Goal: Book appointment/travel/reservation

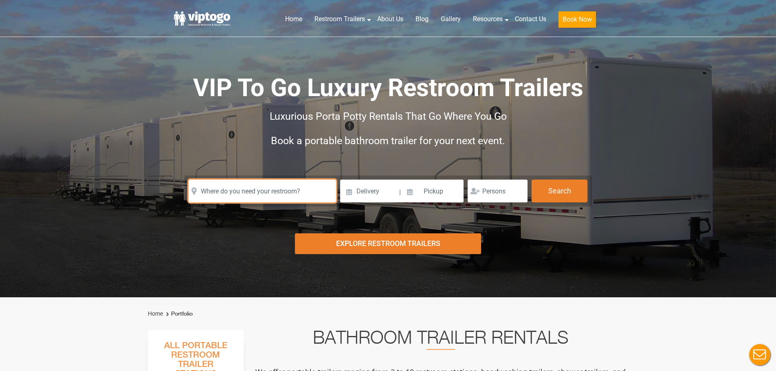
paste input "[STREET_ADDRESS][PERSON_NAME][PERSON_NAME]"
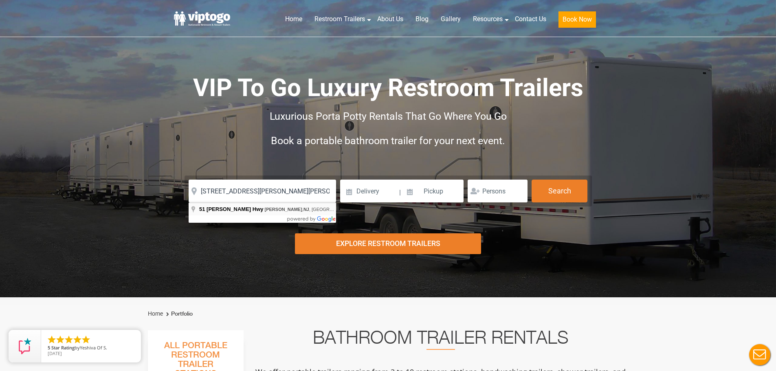
type input "[STREET_ADDRESS][PERSON_NAME]"
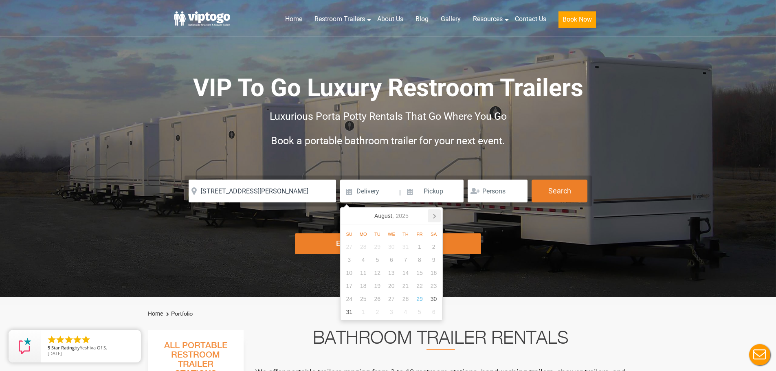
click at [434, 214] on icon at bounding box center [434, 215] width 13 height 13
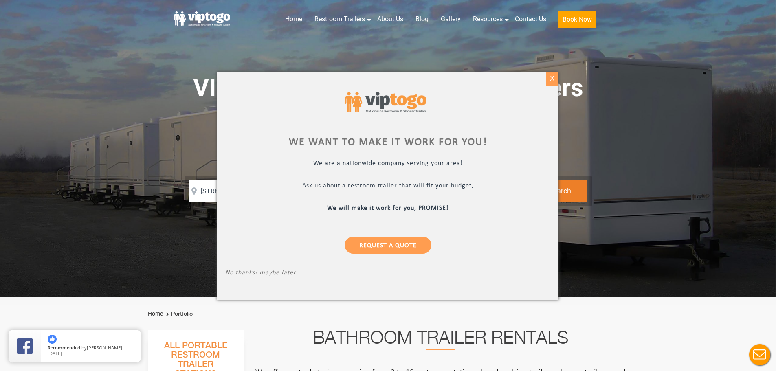
click at [554, 77] on div "X" at bounding box center [552, 79] width 13 height 14
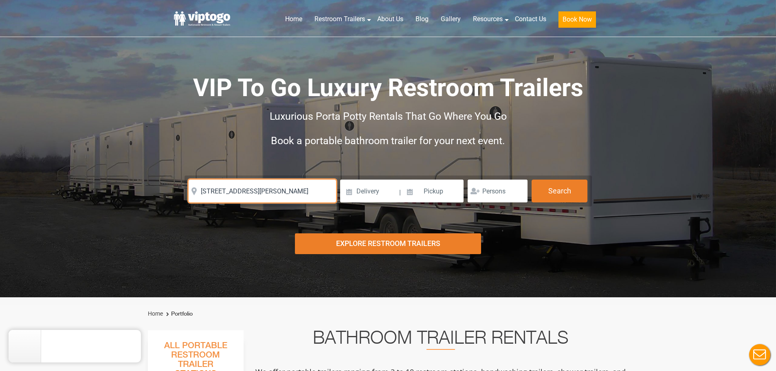
click at [301, 194] on input "[STREET_ADDRESS][PERSON_NAME]" at bounding box center [262, 191] width 147 height 23
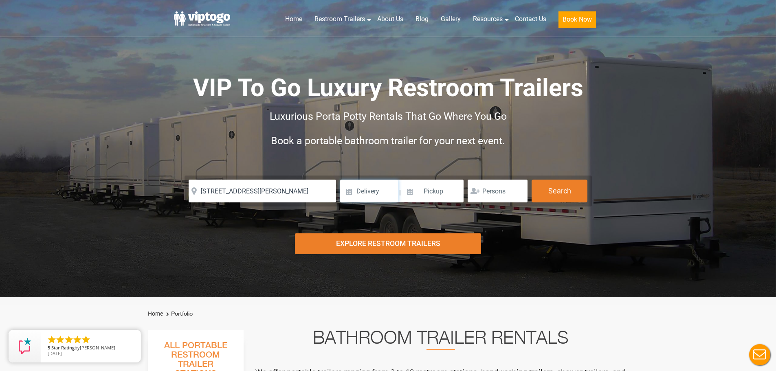
click at [382, 193] on input at bounding box center [369, 191] width 58 height 23
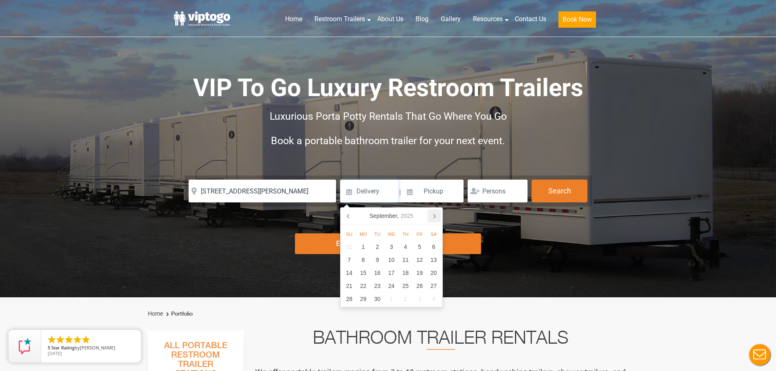
click at [436, 214] on icon at bounding box center [434, 215] width 13 height 13
click at [421, 259] on div "10" at bounding box center [420, 259] width 14 height 13
type input "[DATE]"
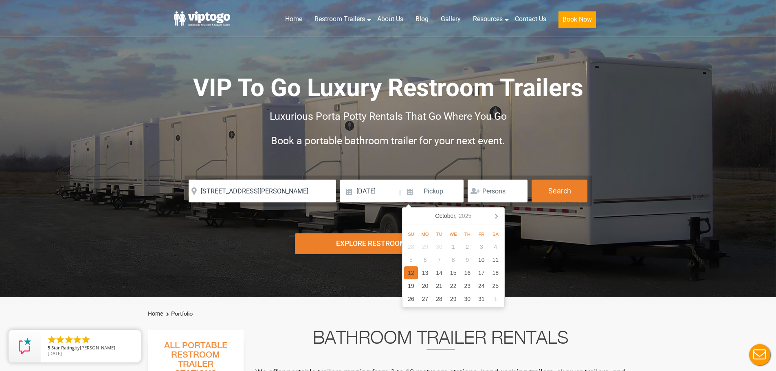
click at [410, 270] on div "12" at bounding box center [411, 272] width 14 height 13
type input "[DATE]"
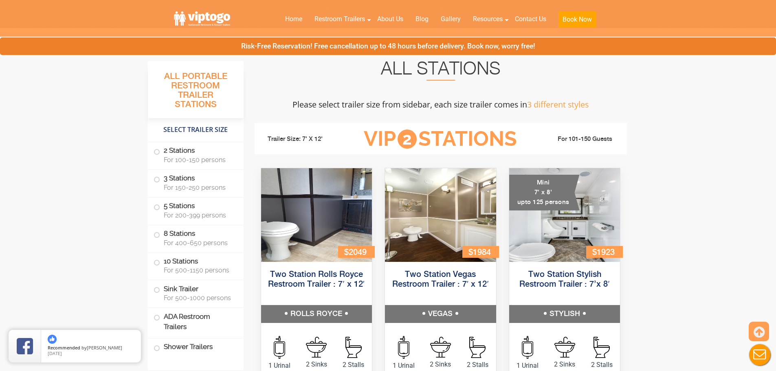
scroll to position [285, 0]
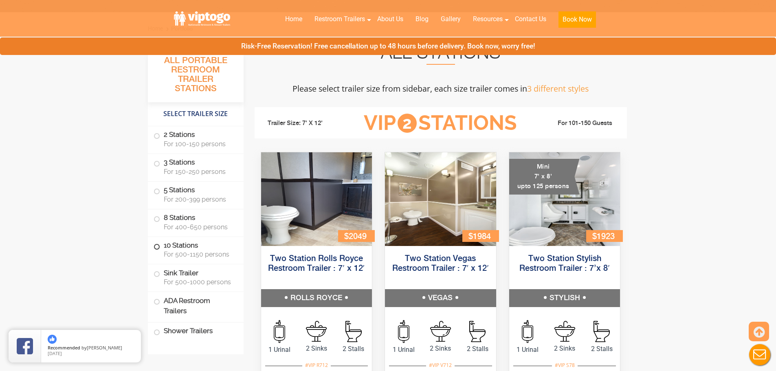
drag, startPoint x: 182, startPoint y: 247, endPoint x: 187, endPoint y: 250, distance: 5.5
click at [182, 247] on label "10 Stations For 500-1150 persons" at bounding box center [196, 249] width 84 height 25
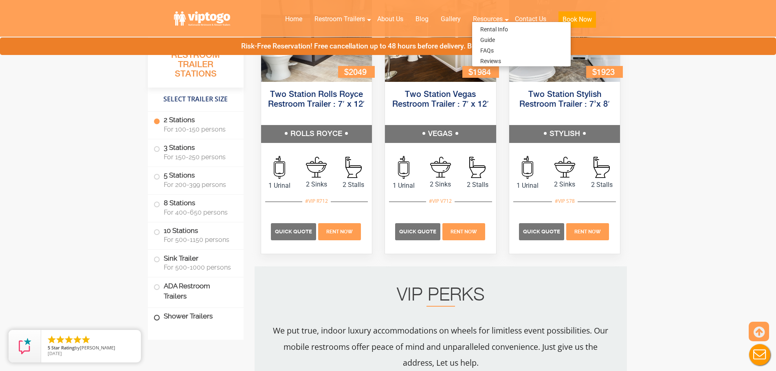
scroll to position [570, 0]
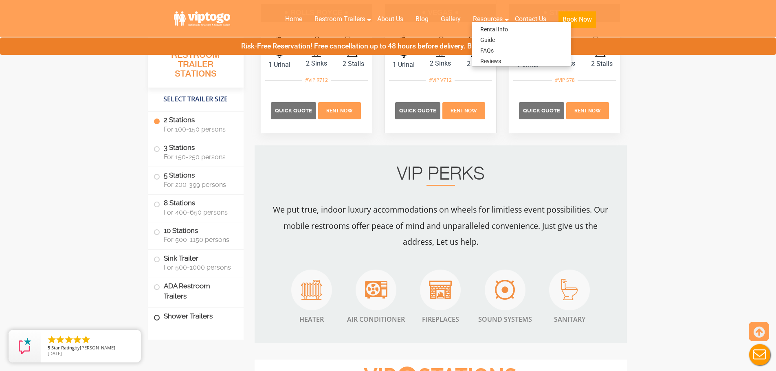
click at [180, 320] on label "Shower Trailers" at bounding box center [196, 317] width 84 height 18
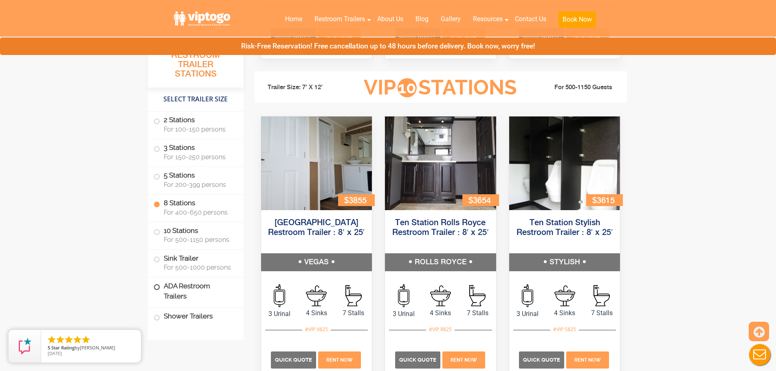
click at [200, 289] on label "ADA Restroom Trailers" at bounding box center [196, 291] width 84 height 28
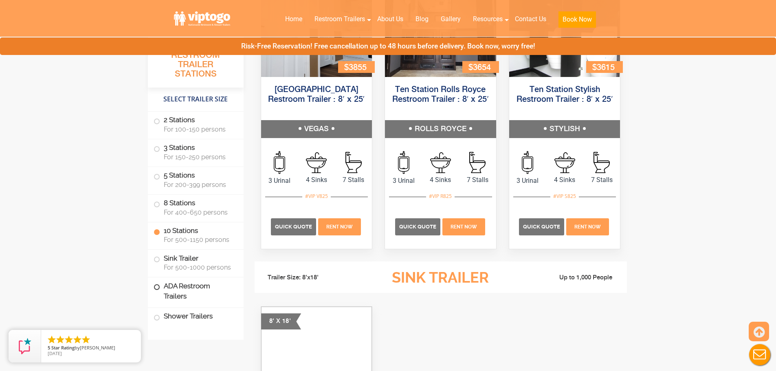
scroll to position [2011, 0]
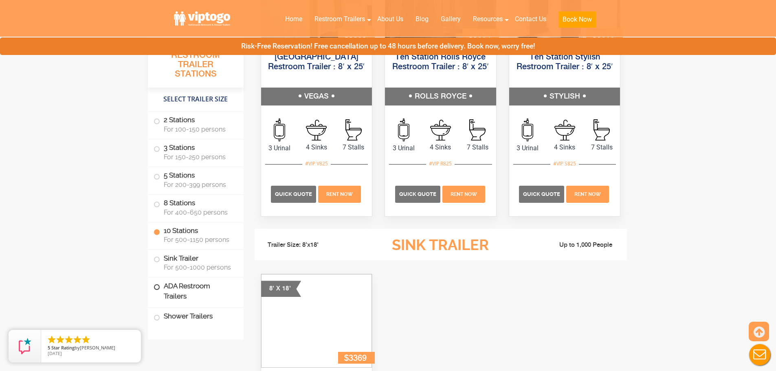
click at [169, 291] on label "ADA Restroom Trailers" at bounding box center [196, 291] width 84 height 28
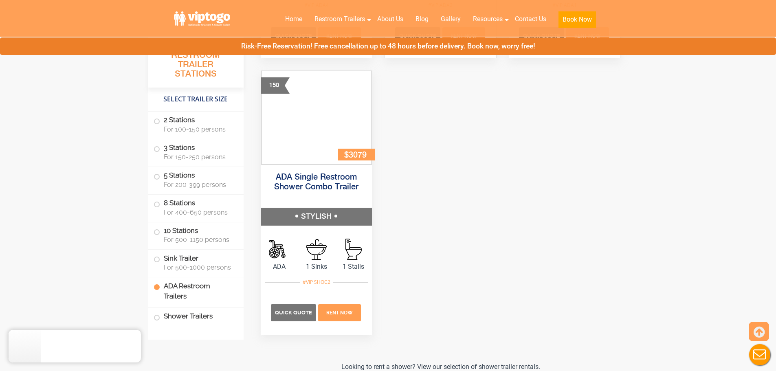
scroll to position [3127, 0]
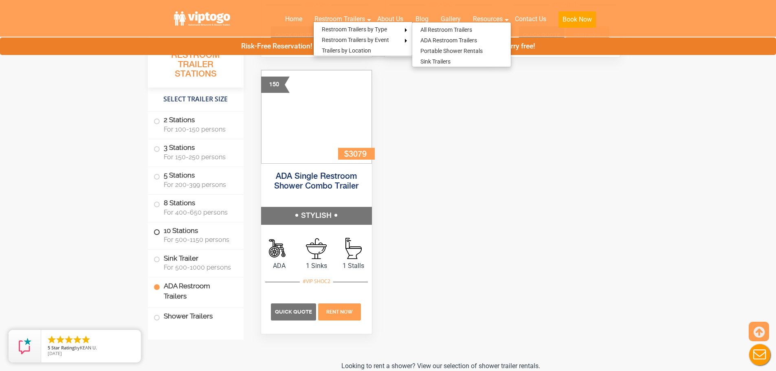
click at [178, 232] on label "10 Stations For 500-1150 persons" at bounding box center [196, 234] width 84 height 25
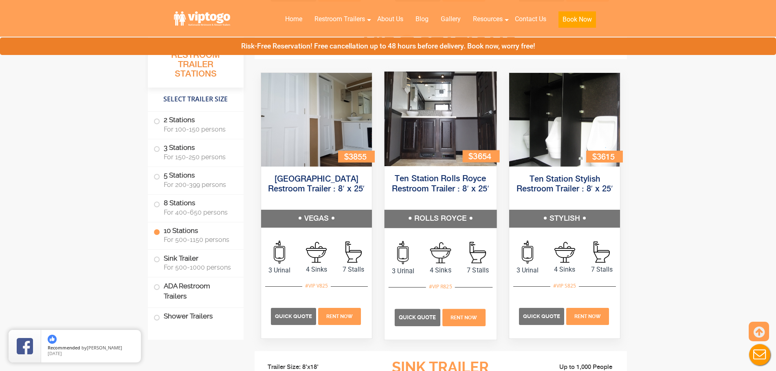
scroll to position [1867, 0]
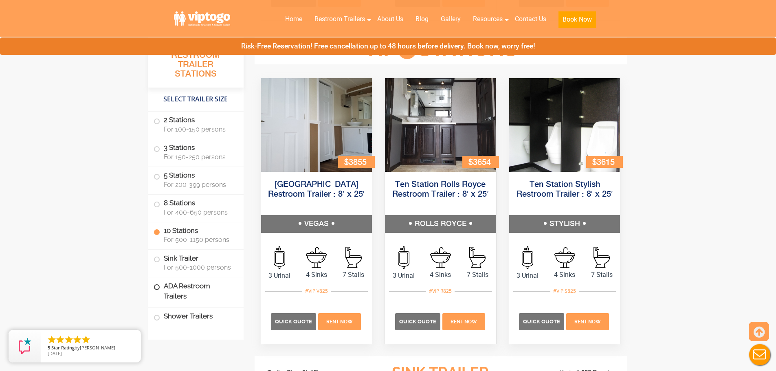
drag, startPoint x: 193, startPoint y: 290, endPoint x: 206, endPoint y: 290, distance: 13.0
click at [193, 290] on label "ADA Restroom Trailers" at bounding box center [196, 291] width 84 height 28
drag, startPoint x: 198, startPoint y: 313, endPoint x: 209, endPoint y: 313, distance: 11.0
click at [197, 313] on label "Shower Trailers" at bounding box center [196, 317] width 84 height 18
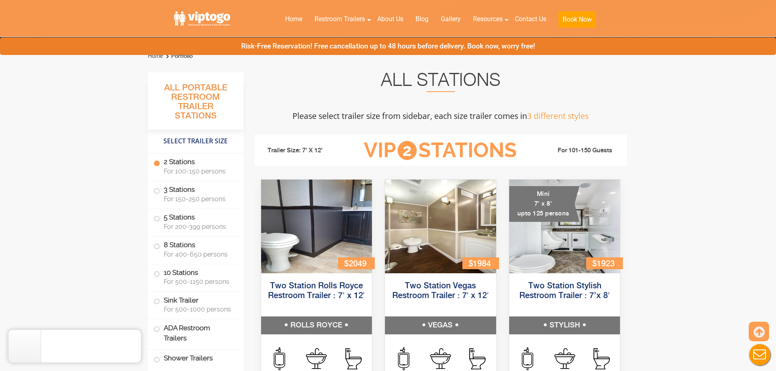
scroll to position [0, 0]
